Goal: Information Seeking & Learning: Understand process/instructions

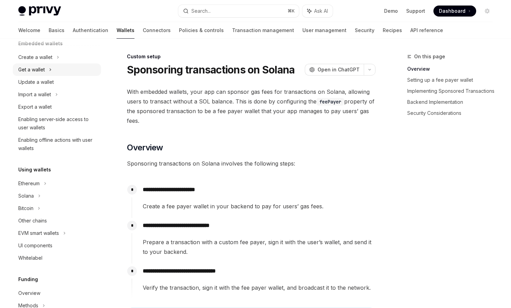
scroll to position [88, 0]
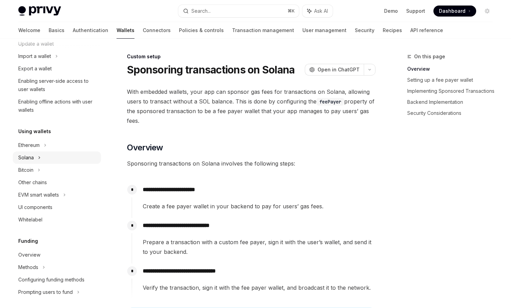
click at [56, 155] on div "Solana" at bounding box center [57, 157] width 88 height 12
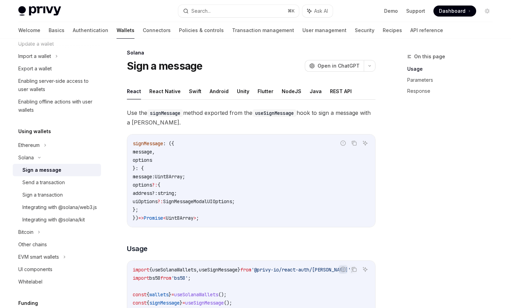
scroll to position [2, 0]
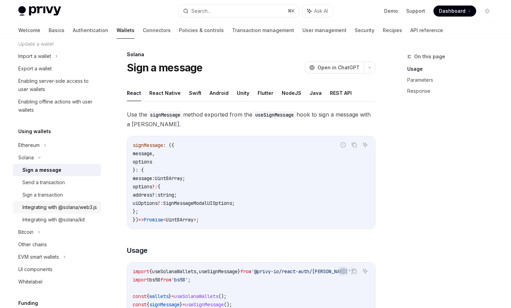
click at [66, 211] on div "Integrating with @solana/web3.js" at bounding box center [59, 207] width 75 height 8
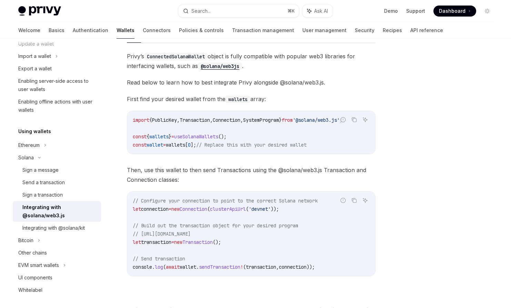
scroll to position [66, 0]
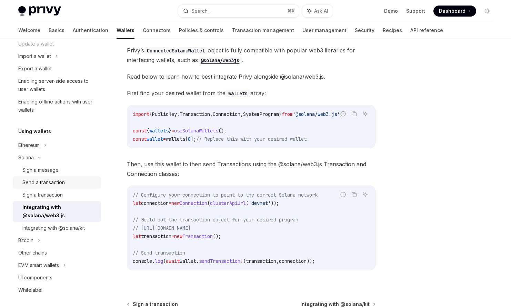
click at [58, 181] on div "Send a transaction" at bounding box center [43, 182] width 42 height 8
type textarea "*"
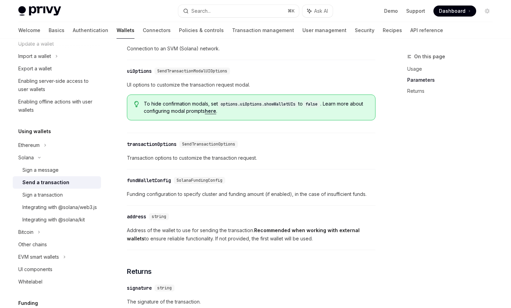
scroll to position [667, 0]
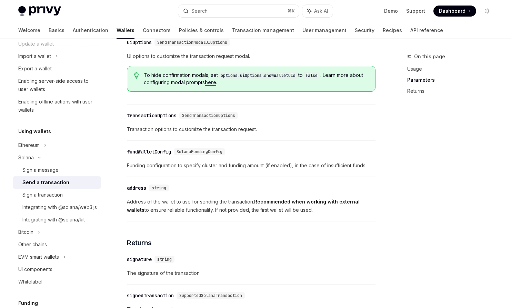
click at [154, 119] on div "transactionOptions" at bounding box center [152, 115] width 50 height 7
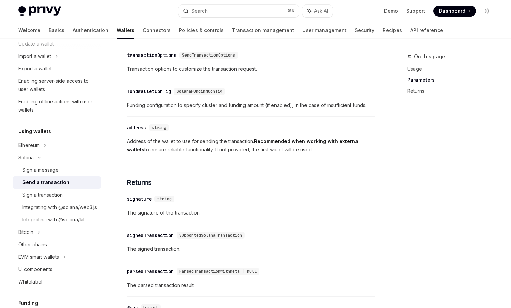
scroll to position [749, 0]
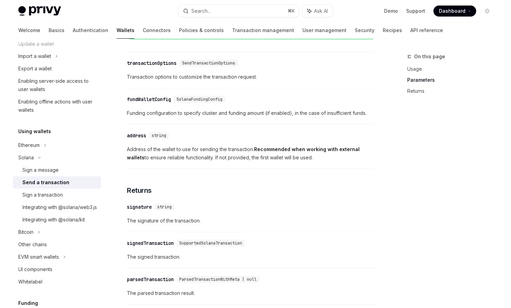
click at [215, 64] on span "SendTransactionOptions" at bounding box center [208, 63] width 53 height 6
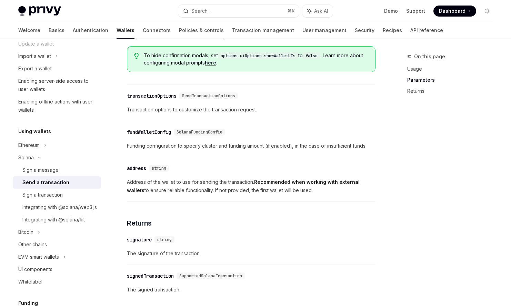
scroll to position [708, 0]
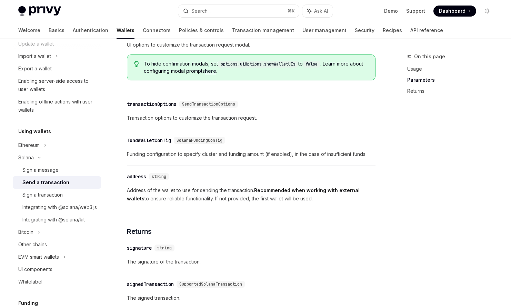
click at [219, 107] on span "SendTransactionOptions" at bounding box center [208, 104] width 53 height 6
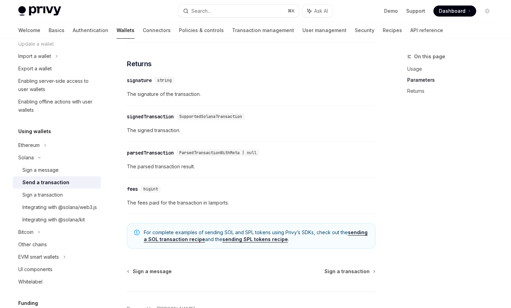
scroll to position [877, 0]
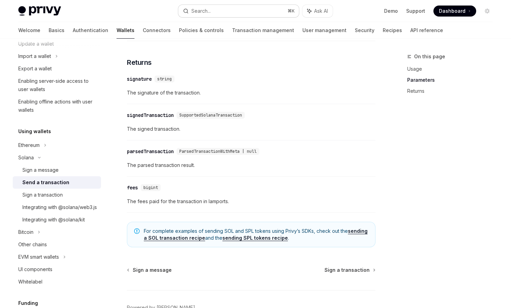
click at [243, 11] on button "Search... ⌘ K" at bounding box center [238, 11] width 121 height 12
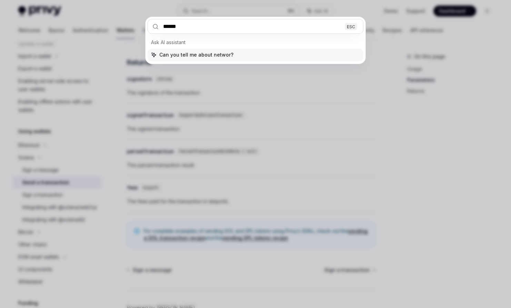
type input "*******"
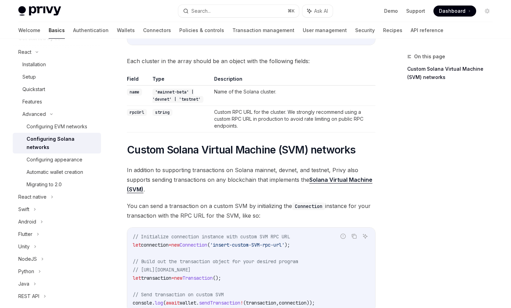
scroll to position [196, 0]
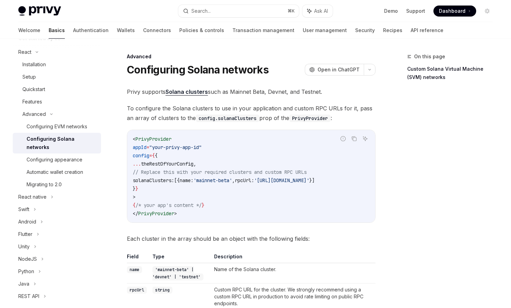
type textarea "*"
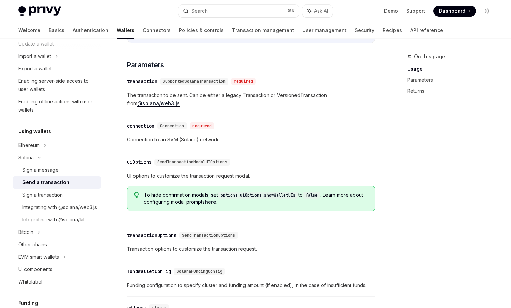
scroll to position [574, 0]
